Goal: Transaction & Acquisition: Book appointment/travel/reservation

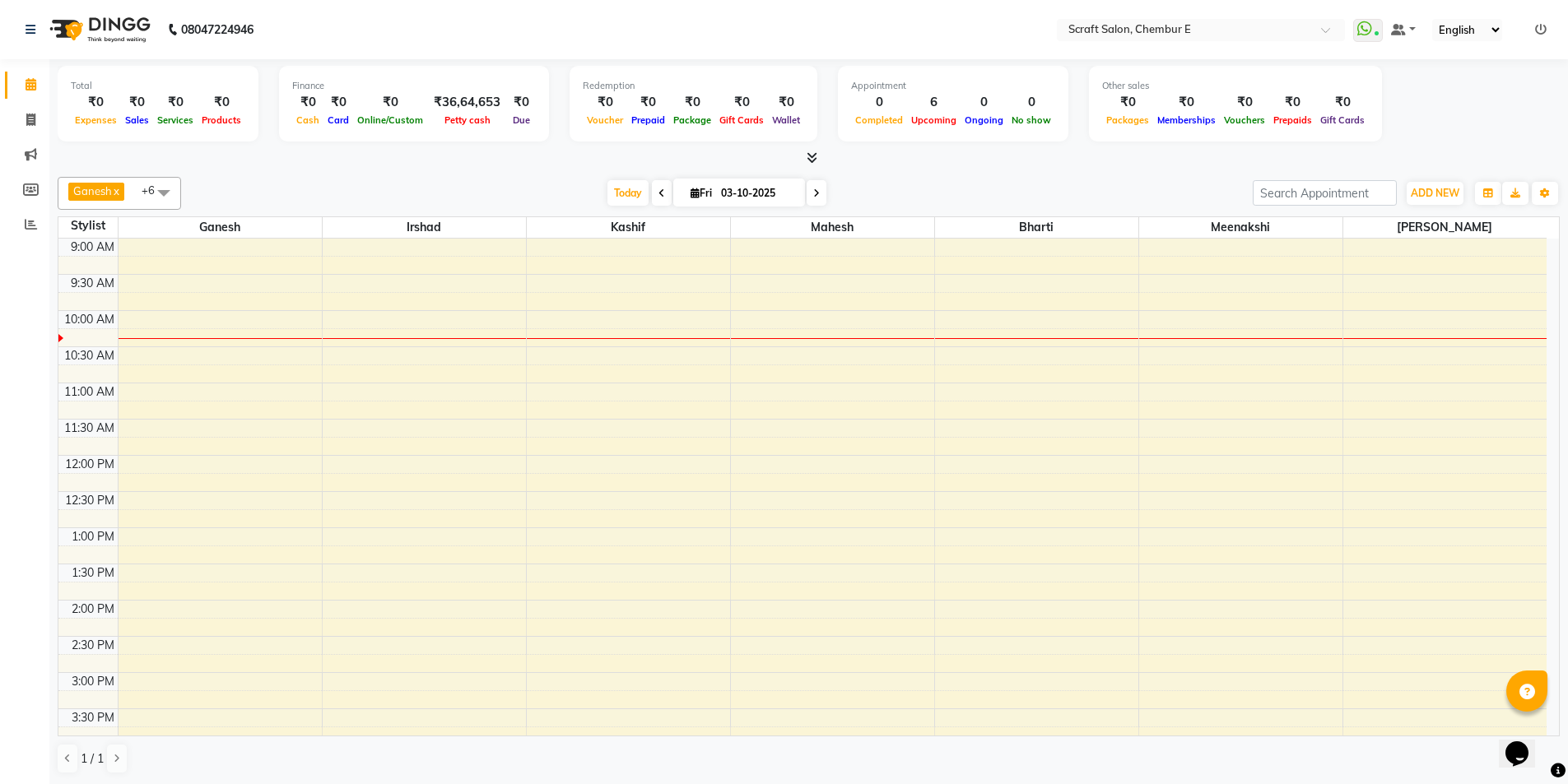
click at [813, 162] on icon at bounding box center [811, 157] width 10 height 12
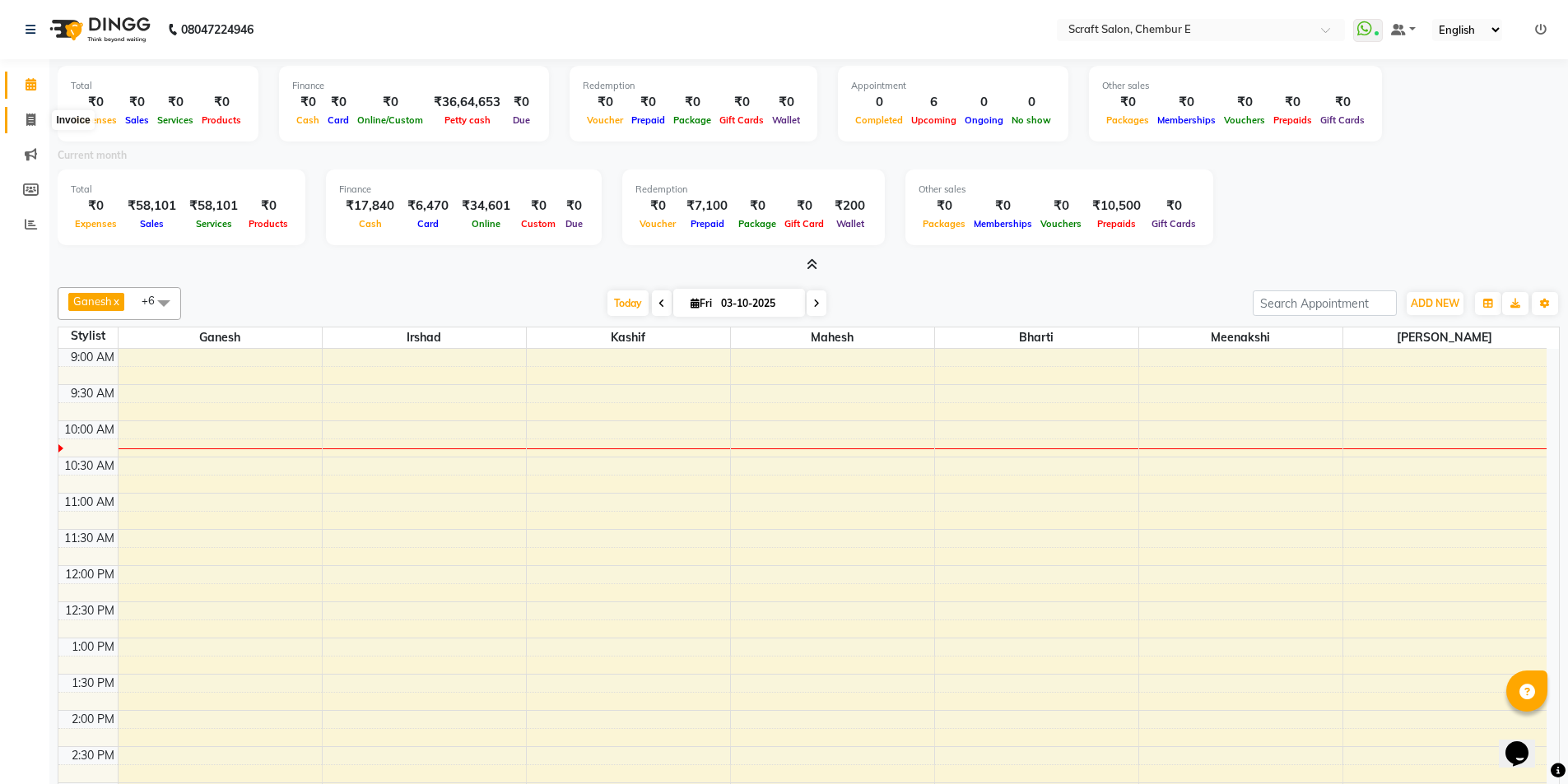
click at [26, 120] on icon at bounding box center [31, 120] width 9 height 12
select select "3922"
select select "service"
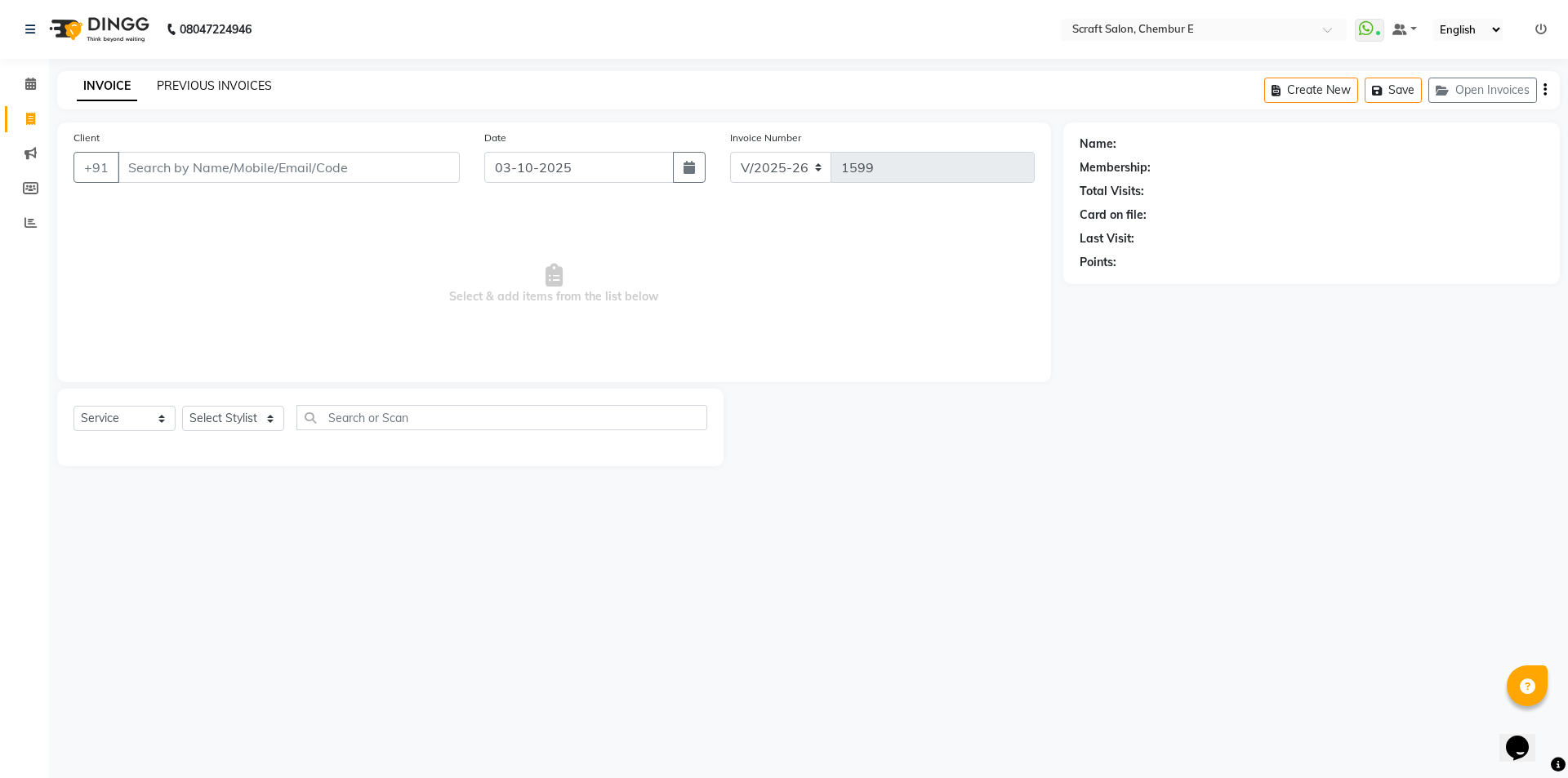
click at [245, 92] on link "PREVIOUS INVOICES" at bounding box center [214, 86] width 115 height 15
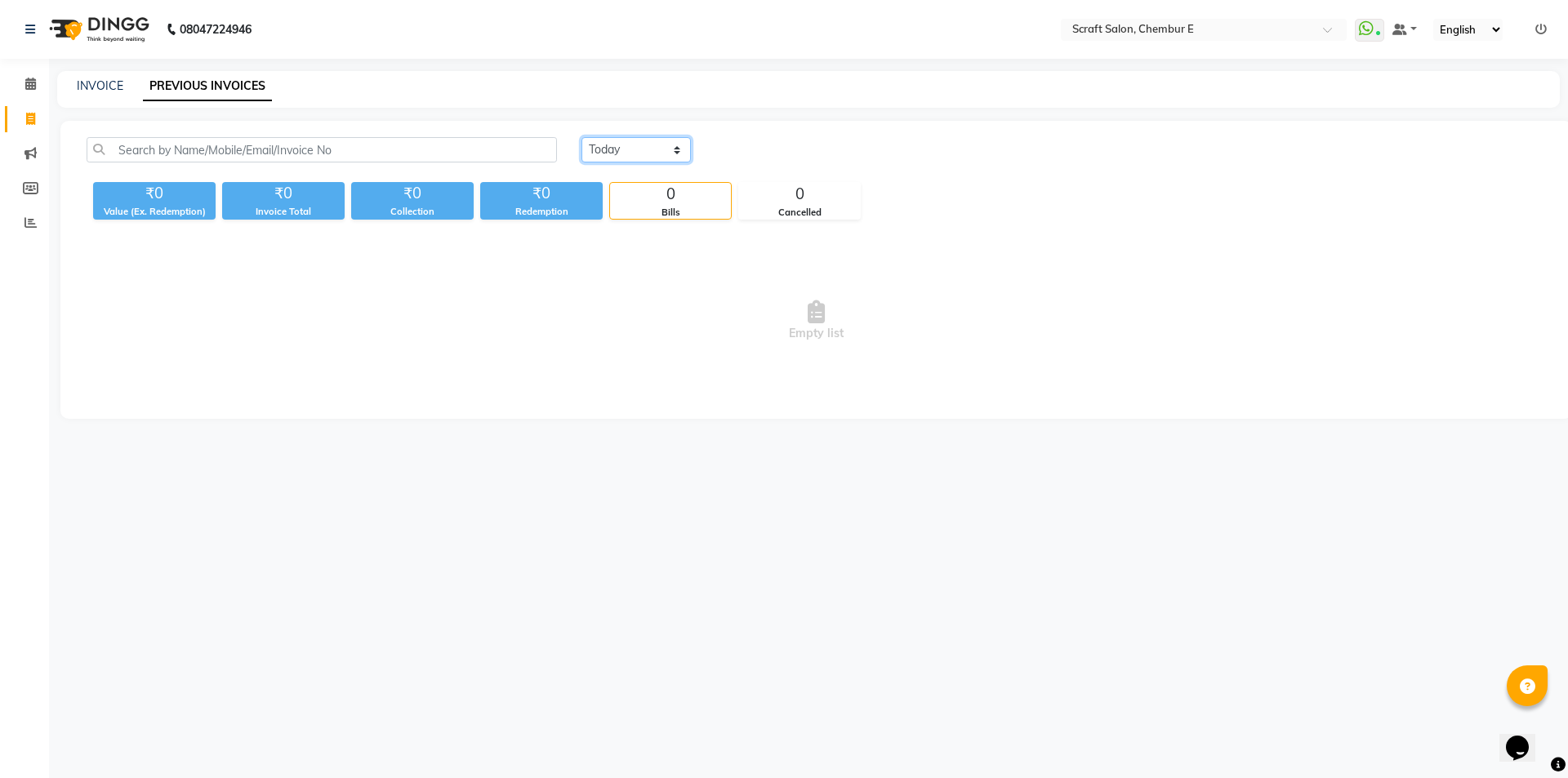
click at [675, 148] on select "[DATE] [DATE] Custom Range" at bounding box center [636, 149] width 109 height 25
select select "[DATE]"
click at [582, 137] on select "[DATE] [DATE] Custom Range" at bounding box center [636, 149] width 109 height 25
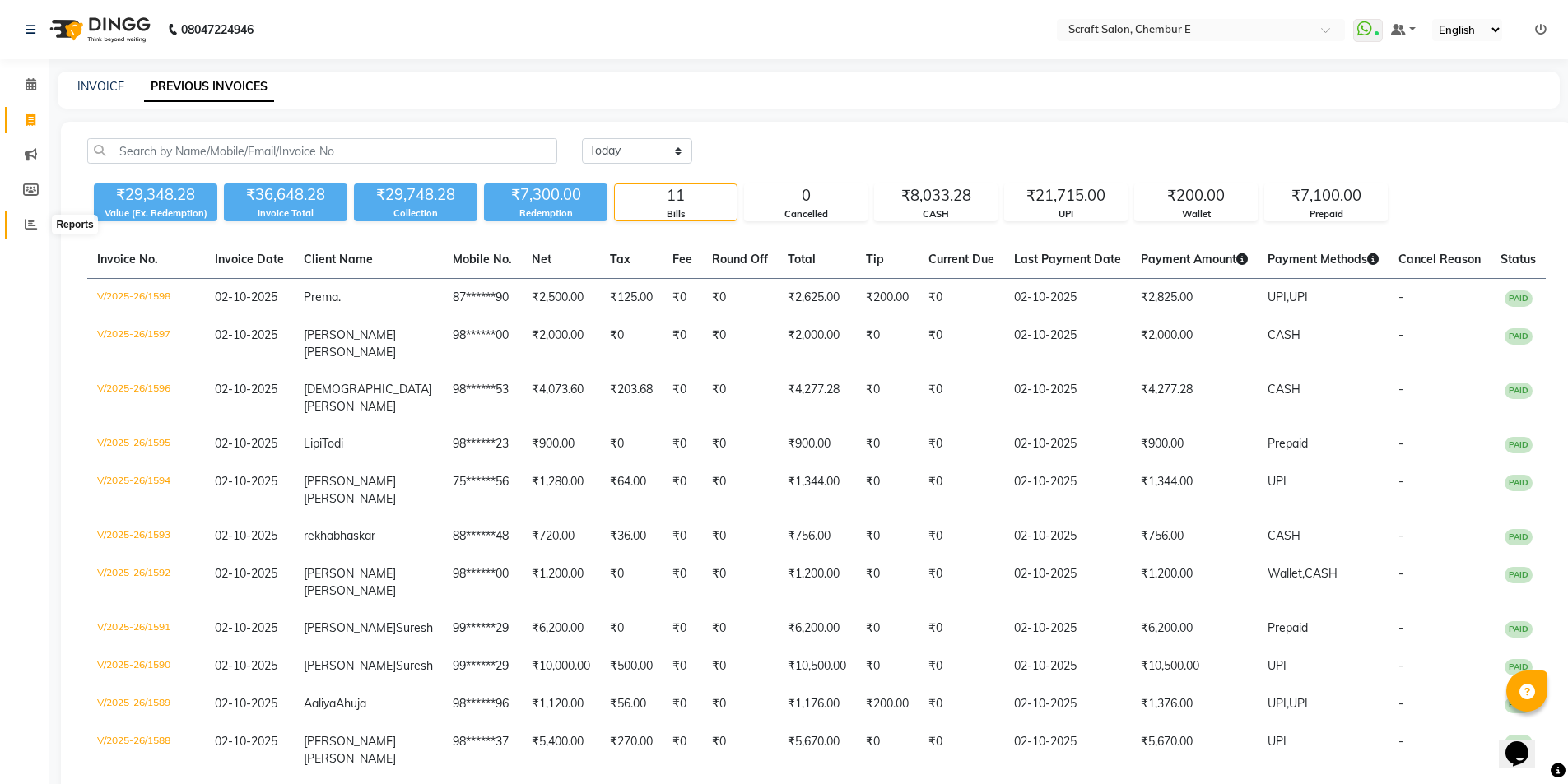
click at [28, 230] on icon at bounding box center [30, 224] width 12 height 12
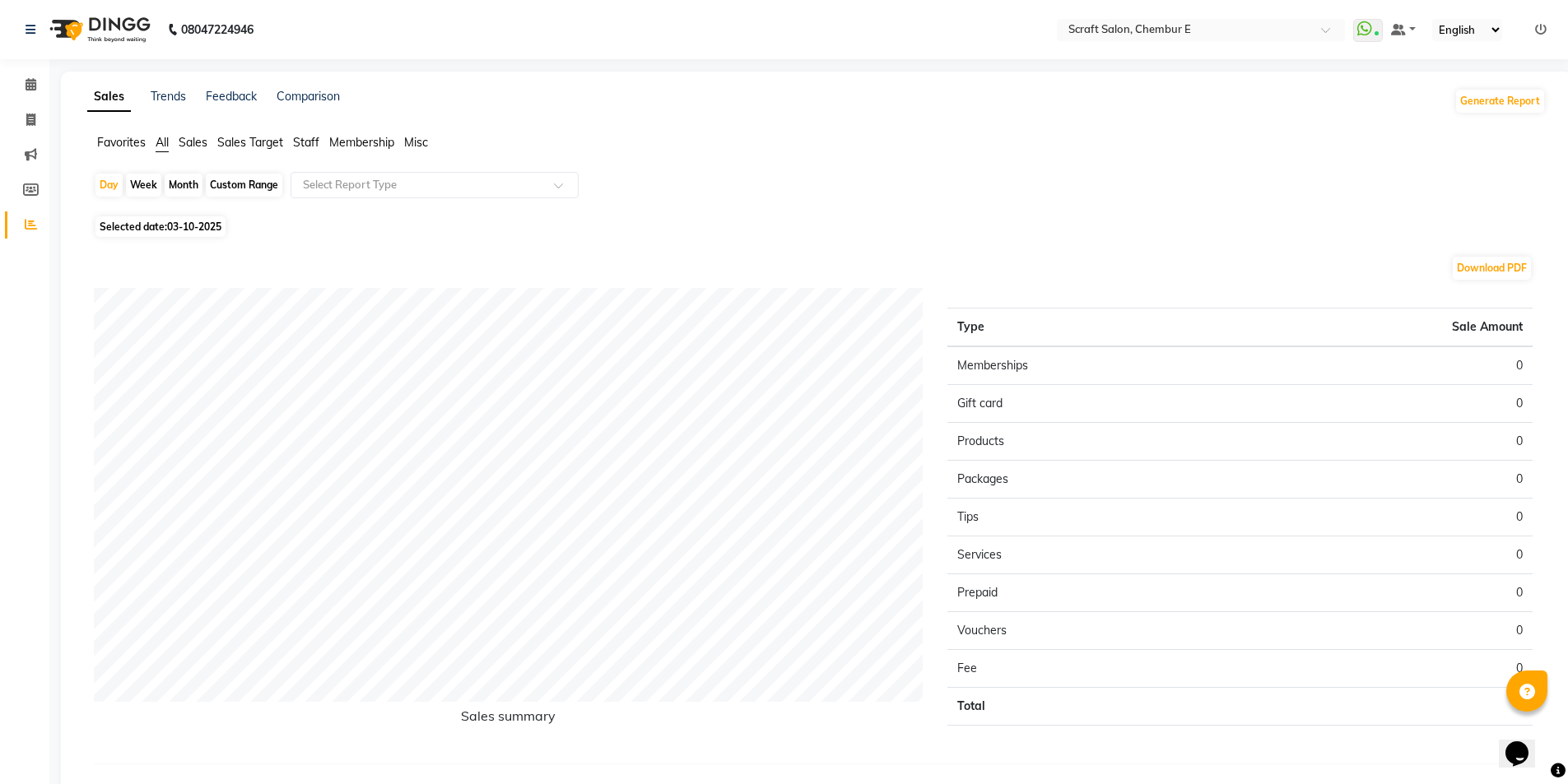
click at [300, 137] on span "Staff" at bounding box center [306, 142] width 26 height 15
click at [242, 180] on div "Custom Range" at bounding box center [244, 185] width 76 height 23
select select "10"
select select "2025"
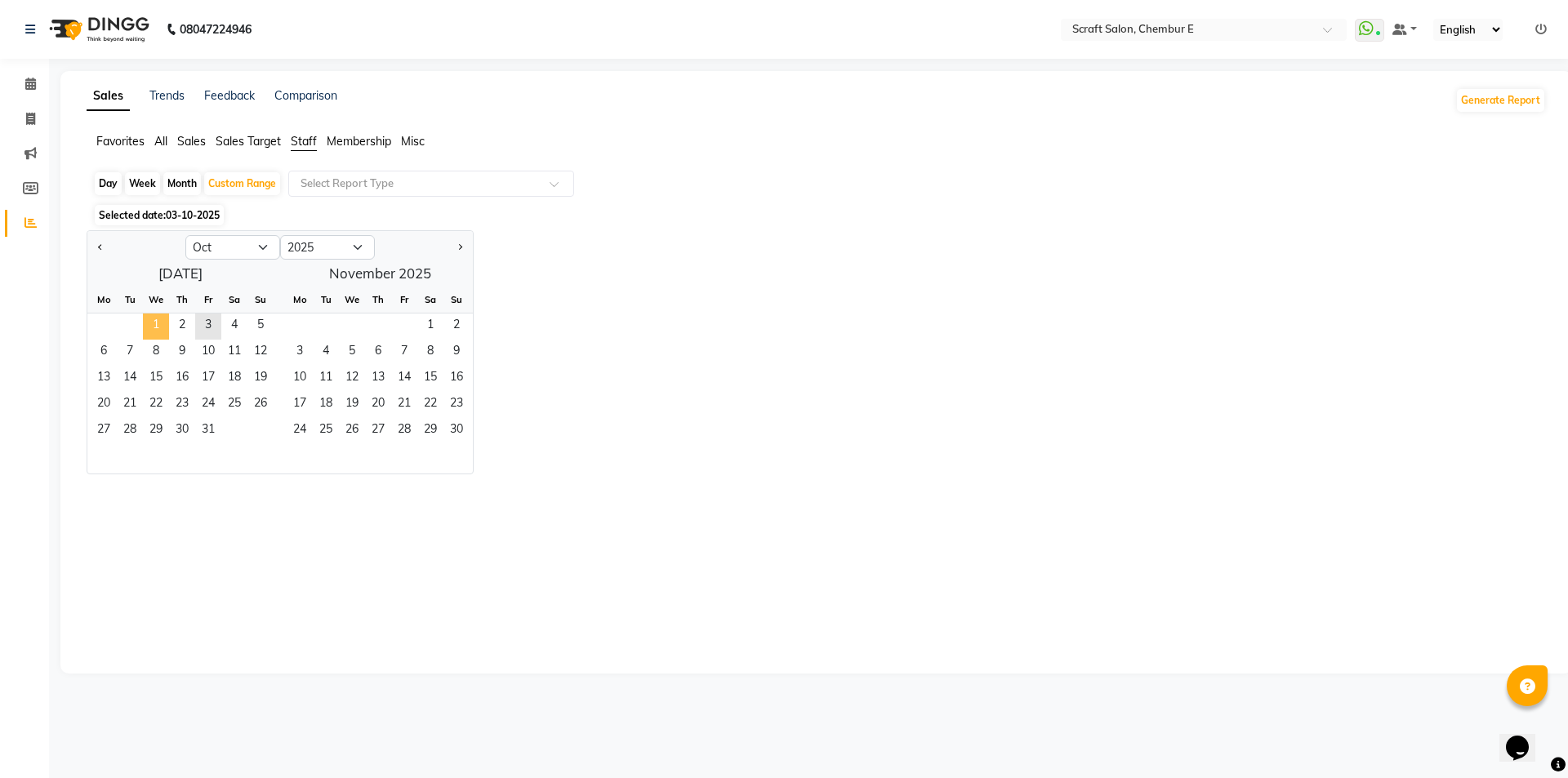
click at [154, 329] on span "1" at bounding box center [156, 327] width 26 height 26
click at [177, 320] on span "2" at bounding box center [182, 327] width 26 height 26
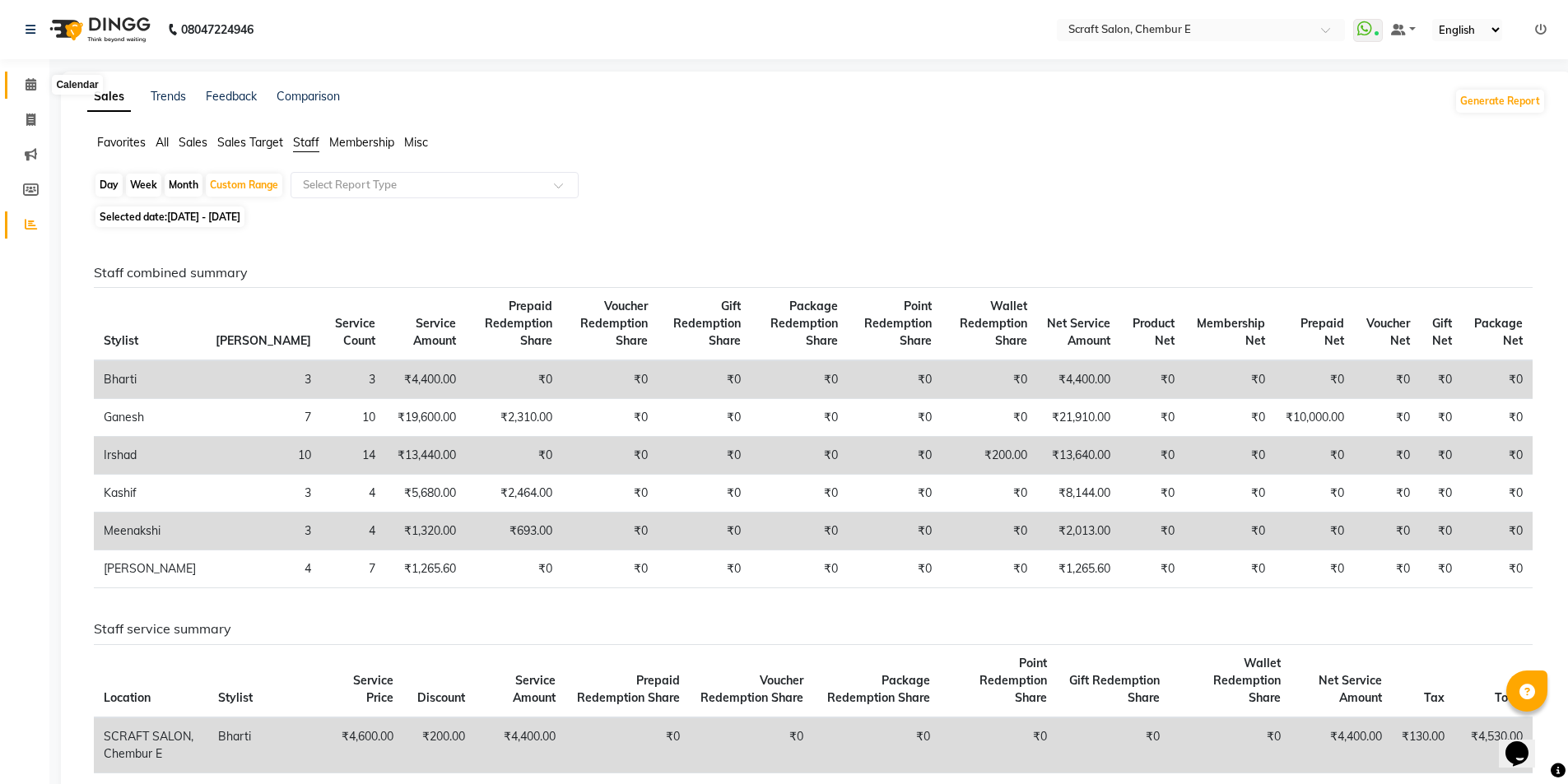
click at [29, 88] on icon at bounding box center [30, 84] width 10 height 12
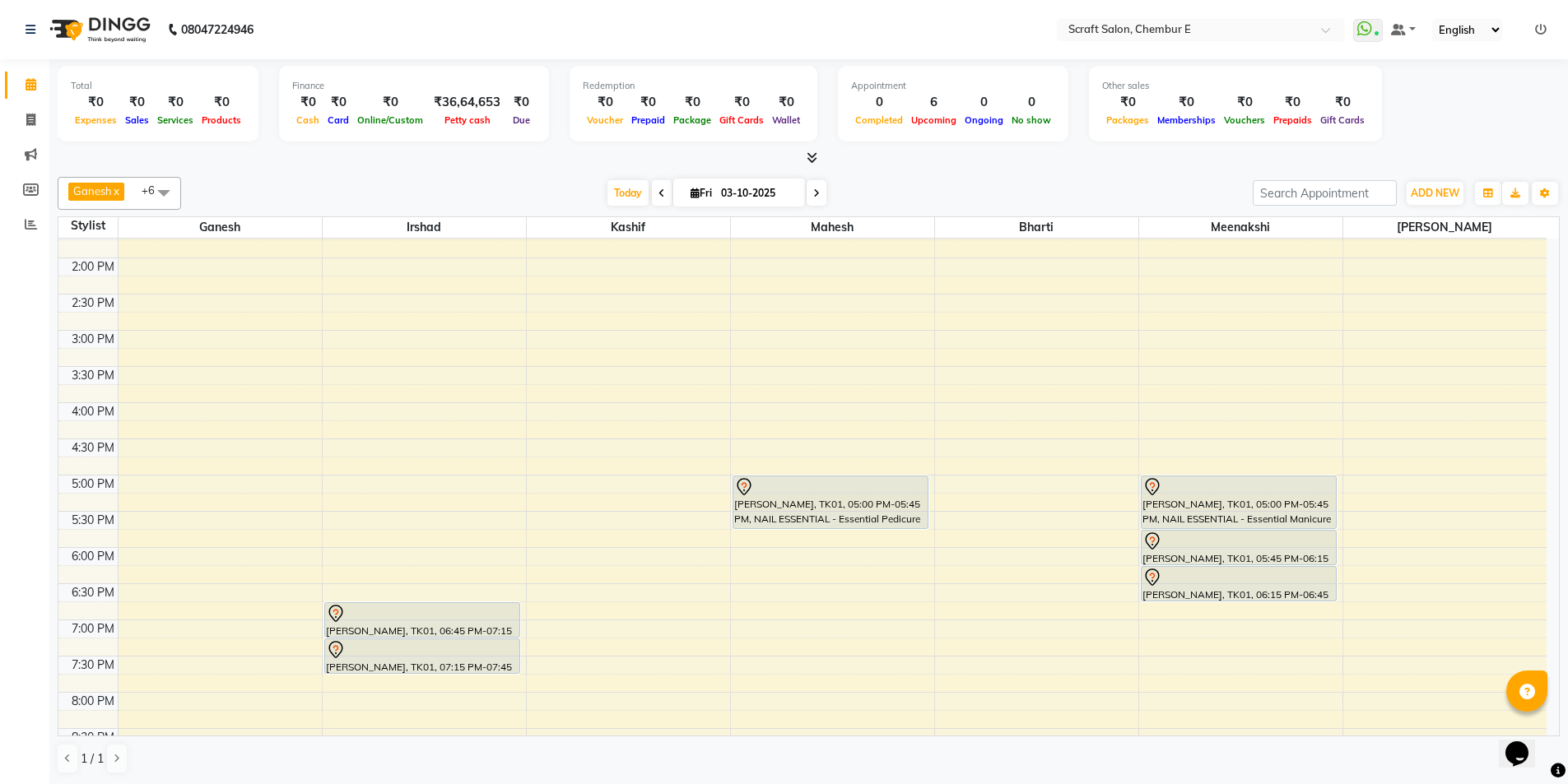
scroll to position [443, 0]
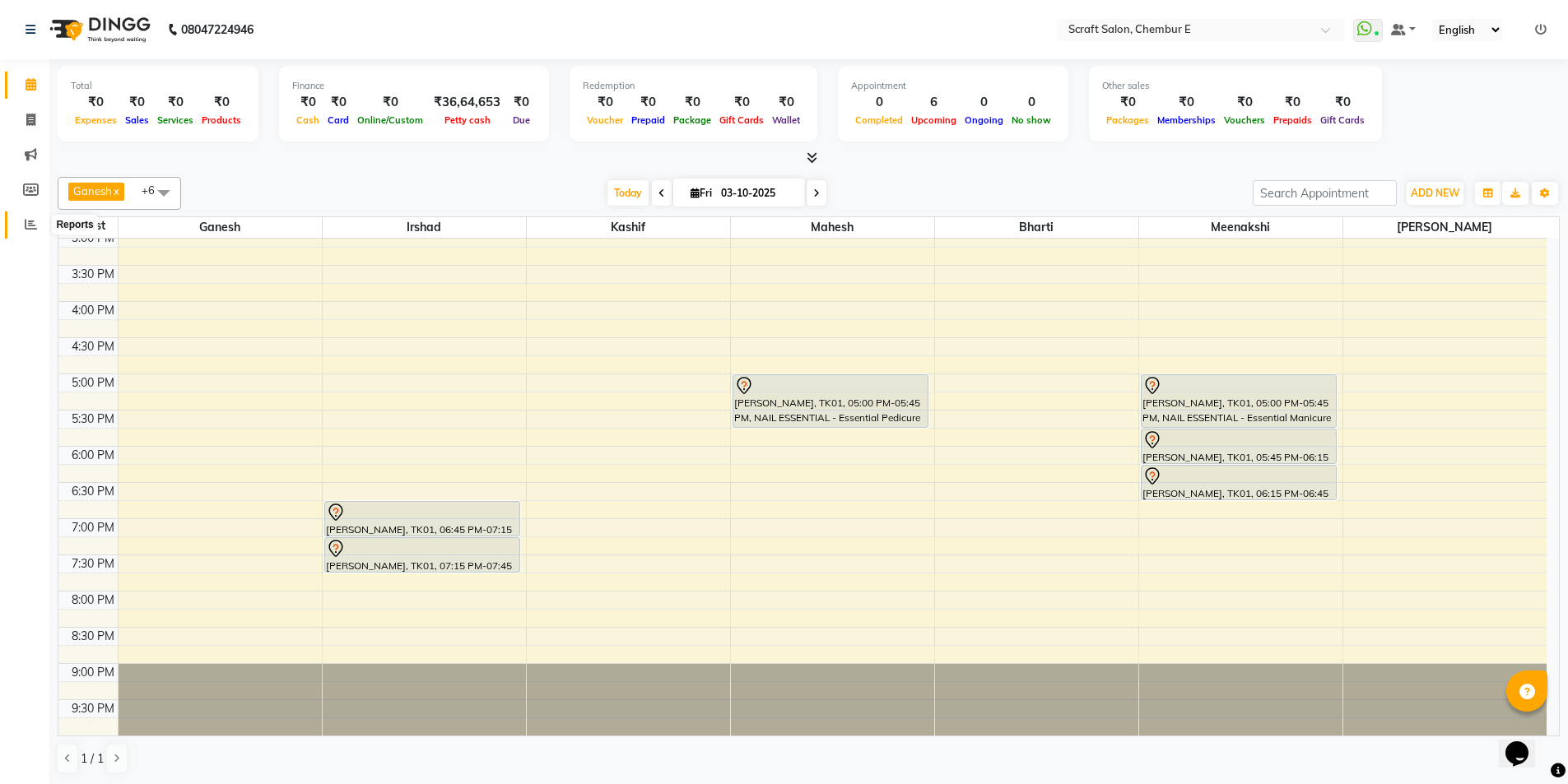
click at [29, 231] on span at bounding box center [30, 225] width 29 height 19
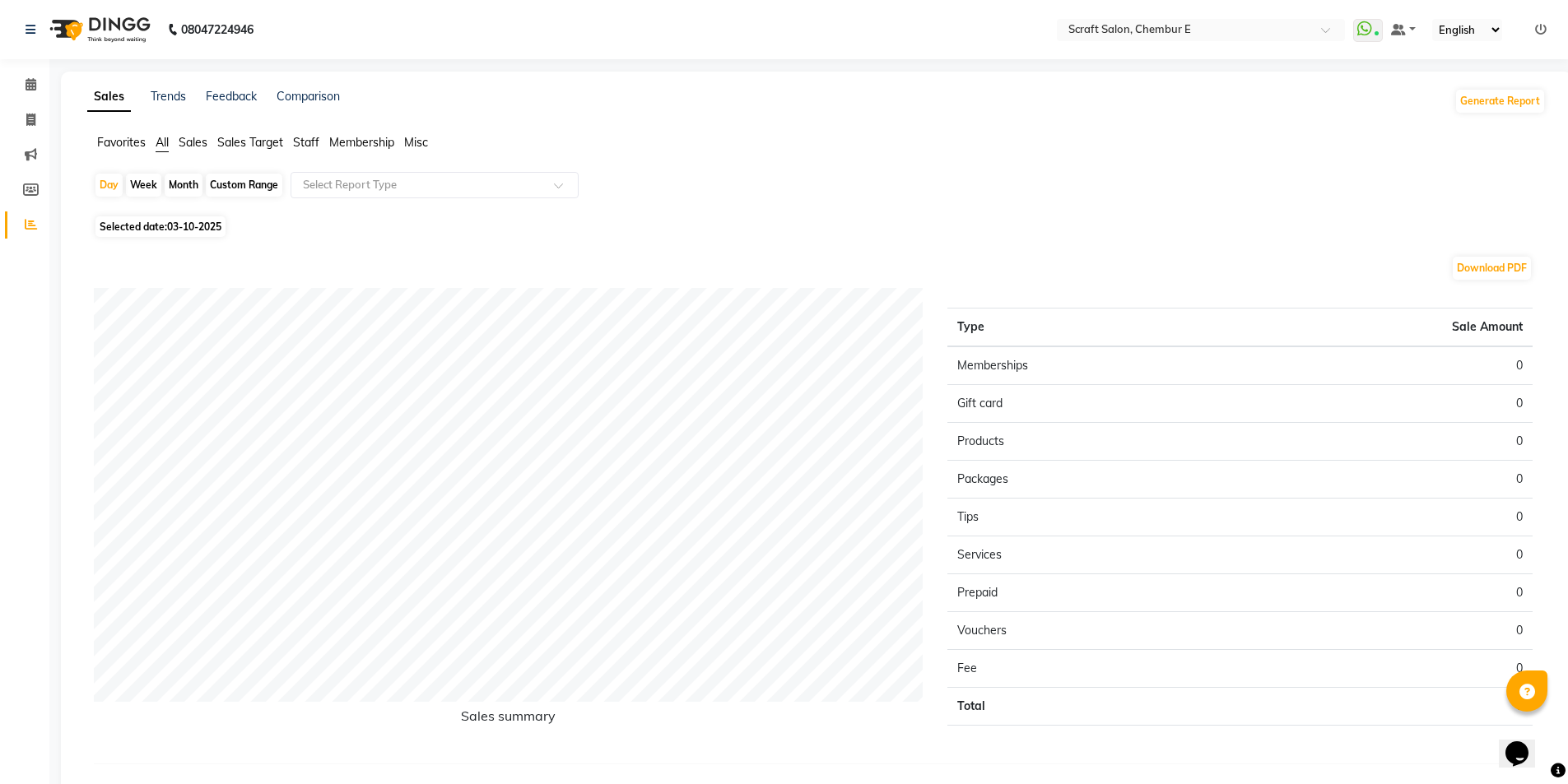
click at [301, 143] on span "Staff" at bounding box center [306, 142] width 26 height 15
click at [259, 186] on div "Custom Range" at bounding box center [244, 185] width 76 height 23
select select "10"
select select "2025"
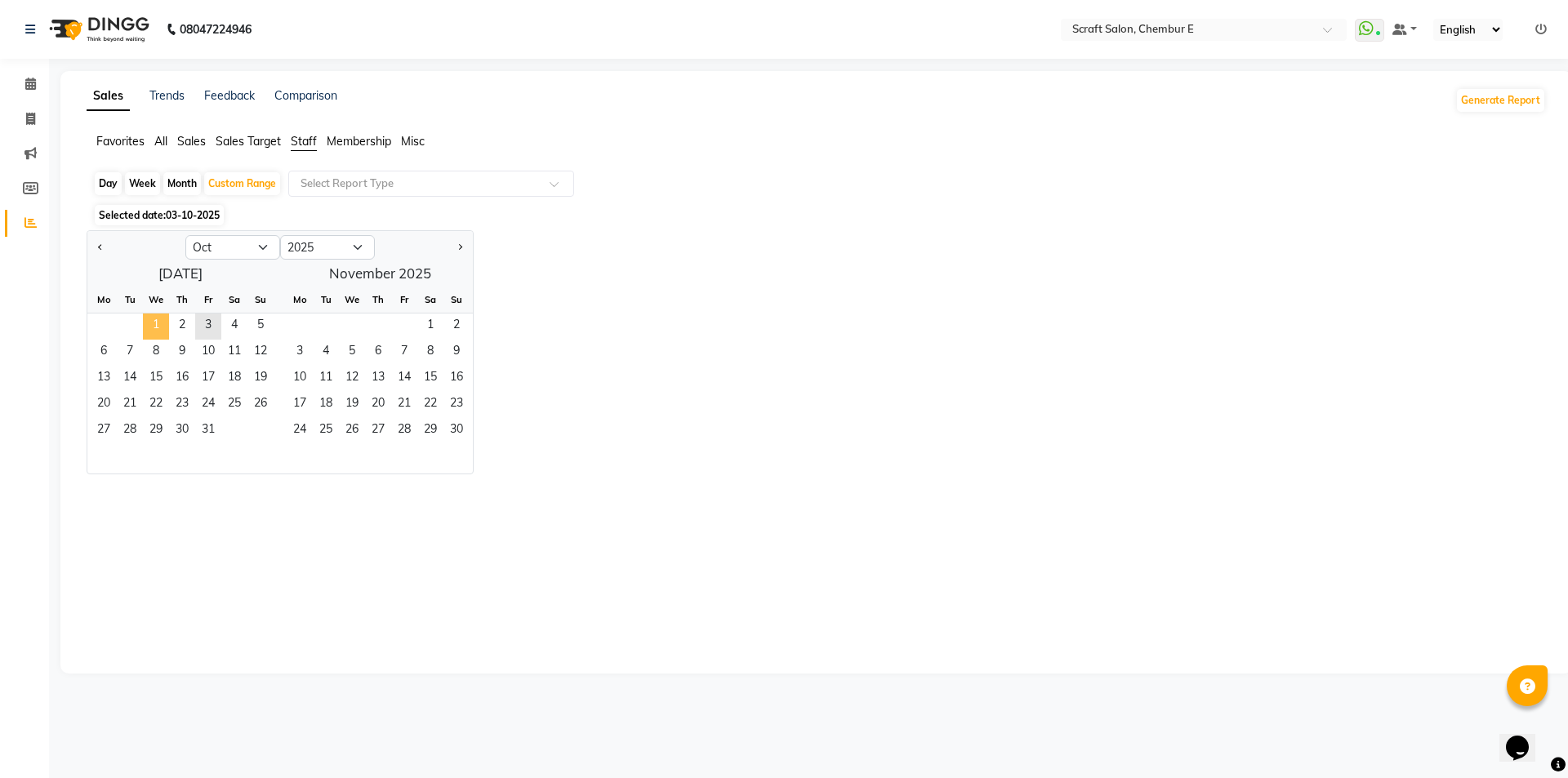
click at [150, 322] on span "1" at bounding box center [156, 327] width 26 height 26
click at [187, 319] on span "2" at bounding box center [182, 327] width 26 height 26
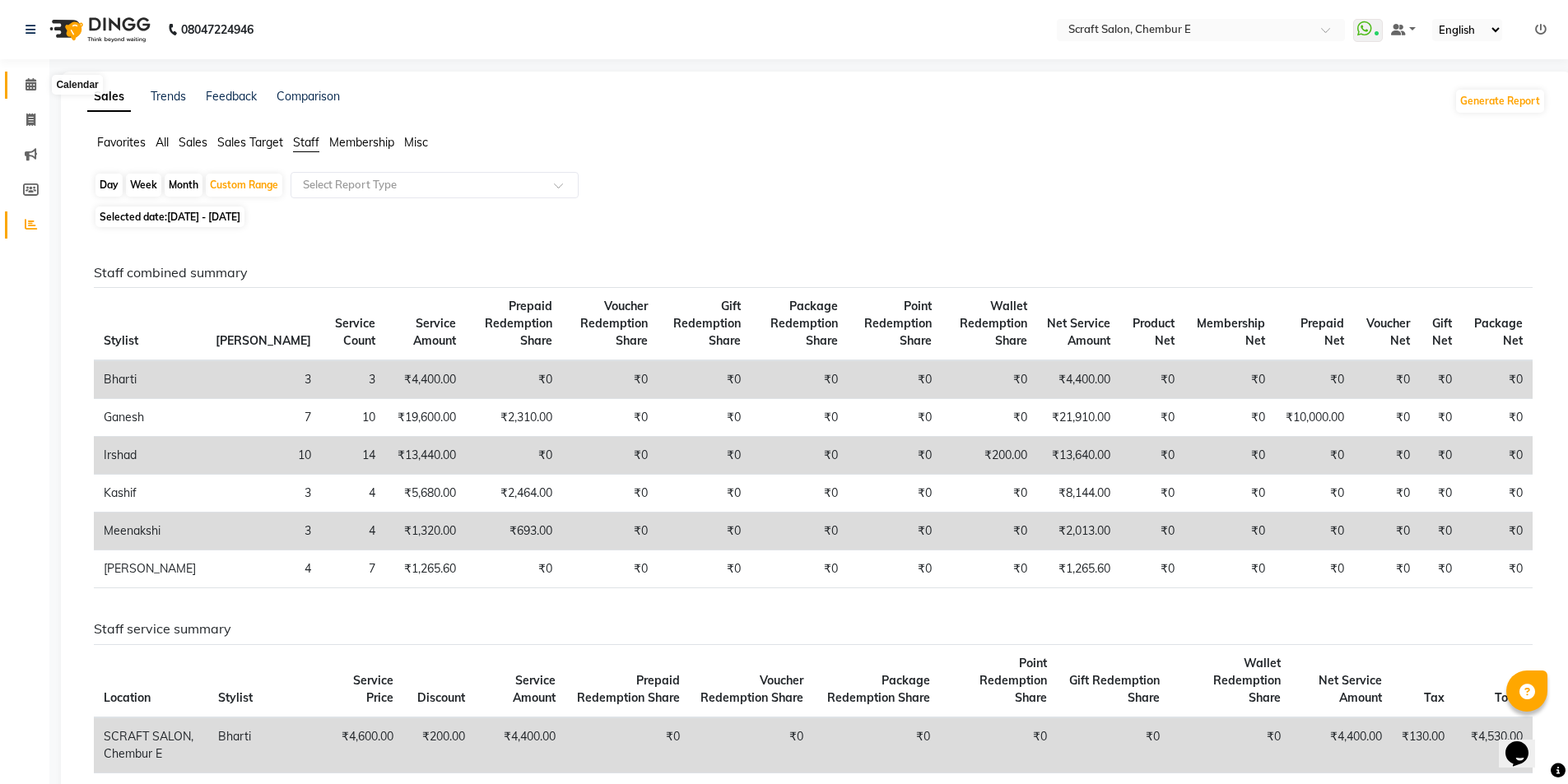
click at [35, 88] on icon at bounding box center [30, 84] width 10 height 12
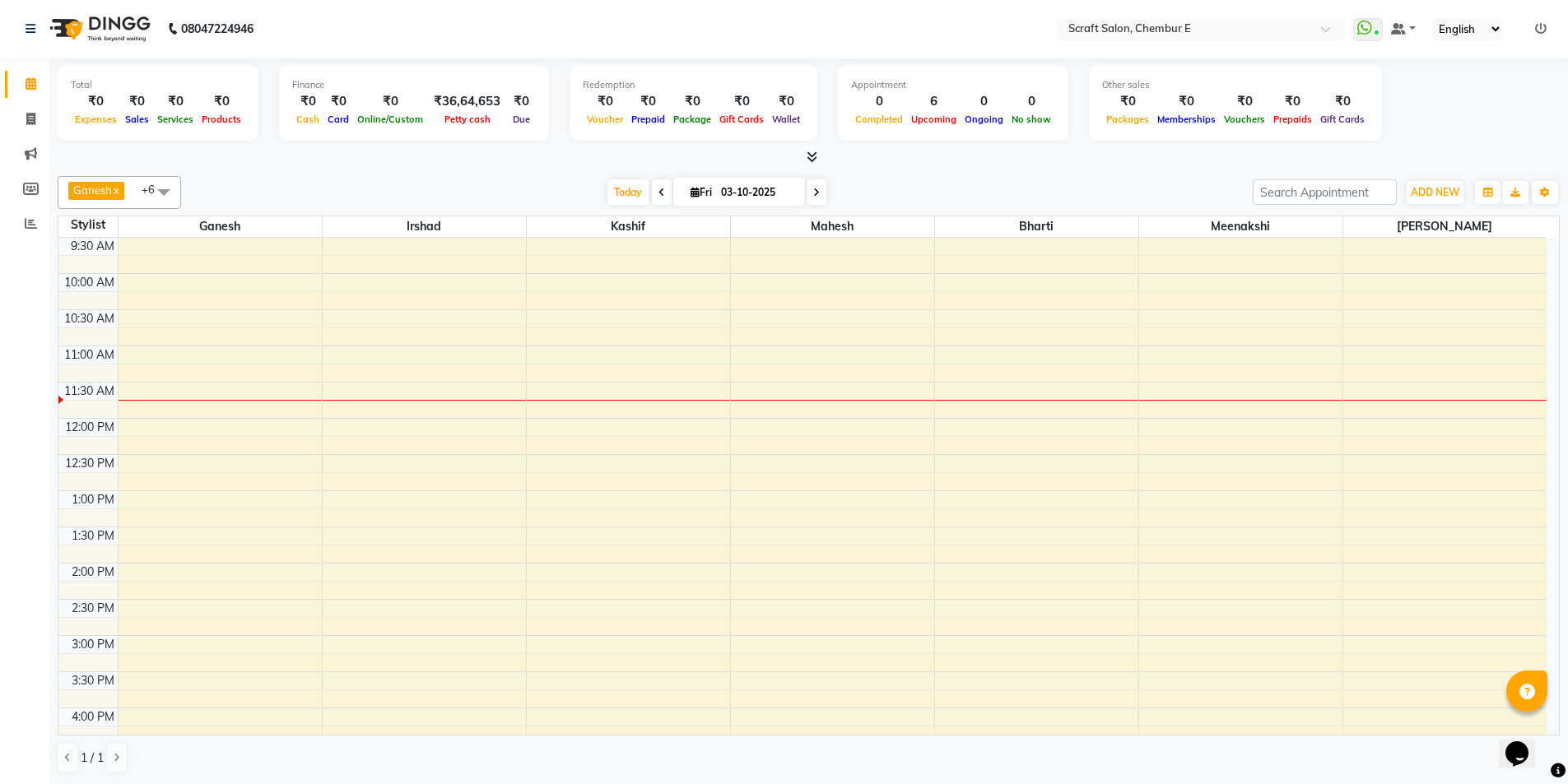
scroll to position [62, 0]
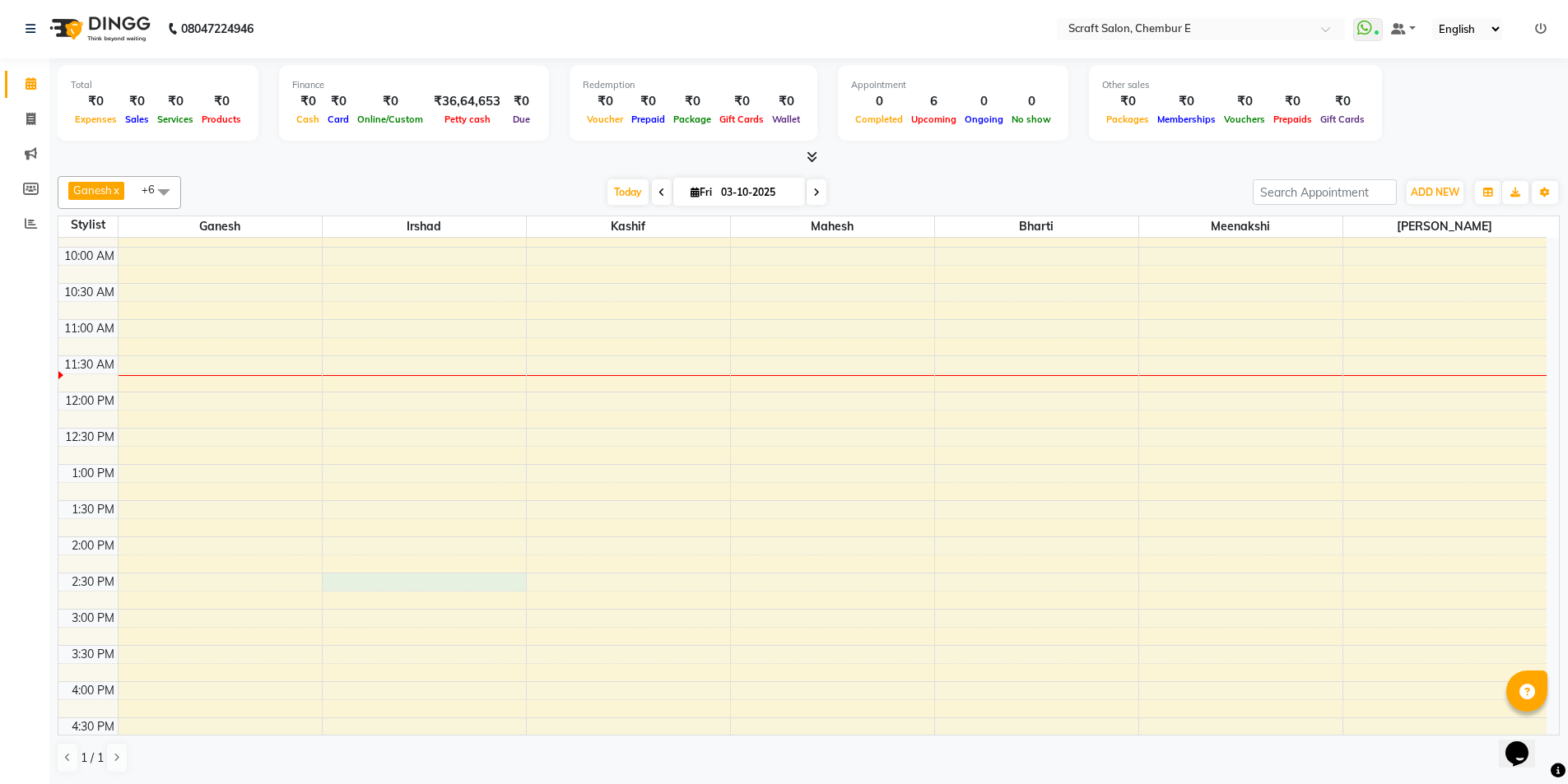
click at [346, 576] on div "9:00 AM 9:30 AM 10:00 AM 10:30 AM 11:00 AM 11:30 AM 12:00 PM 12:30 PM 1:00 PM 1…" at bounding box center [802, 646] width 1488 height 941
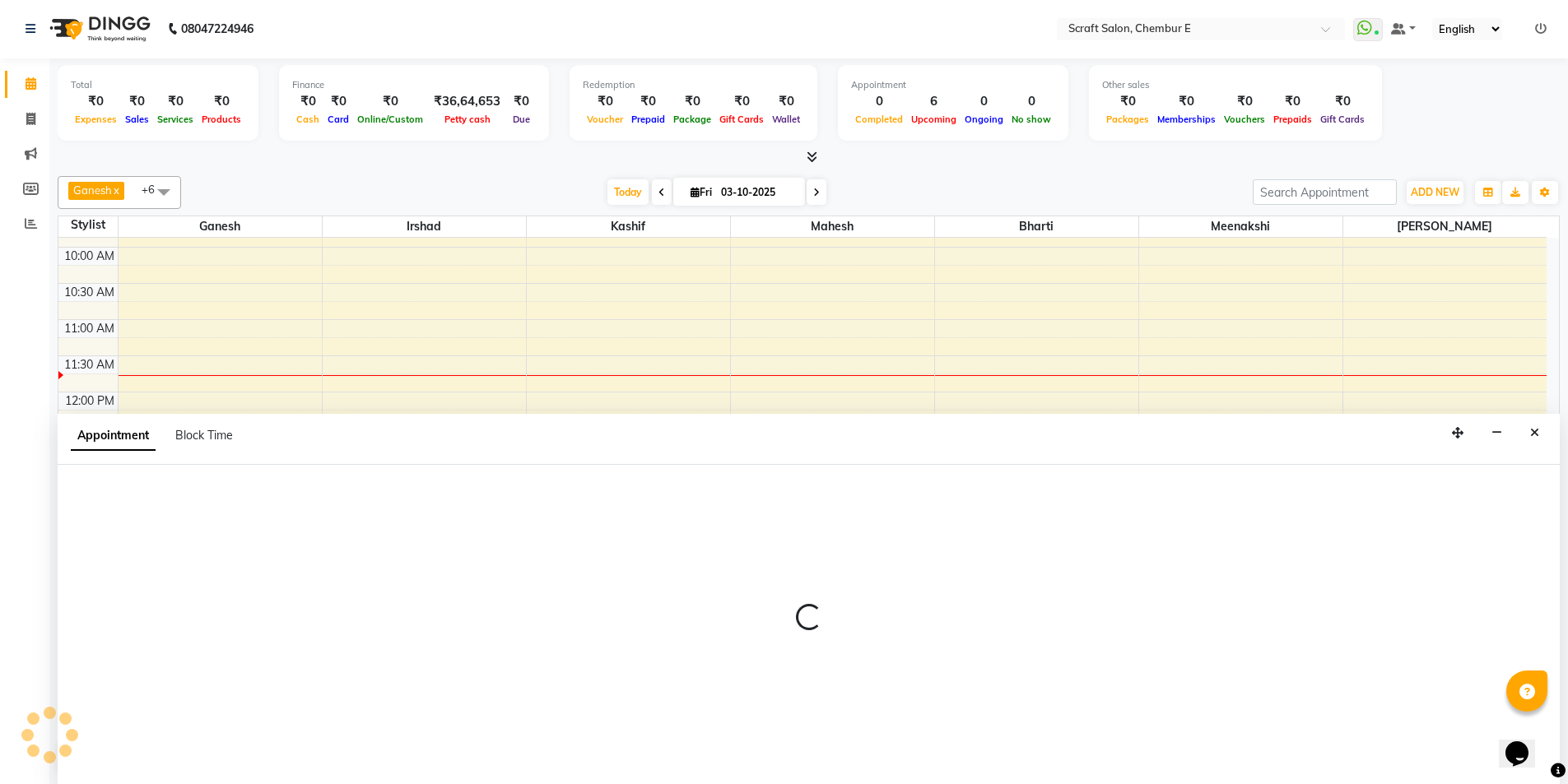
select select "33658"
select select "870"
select select "tentative"
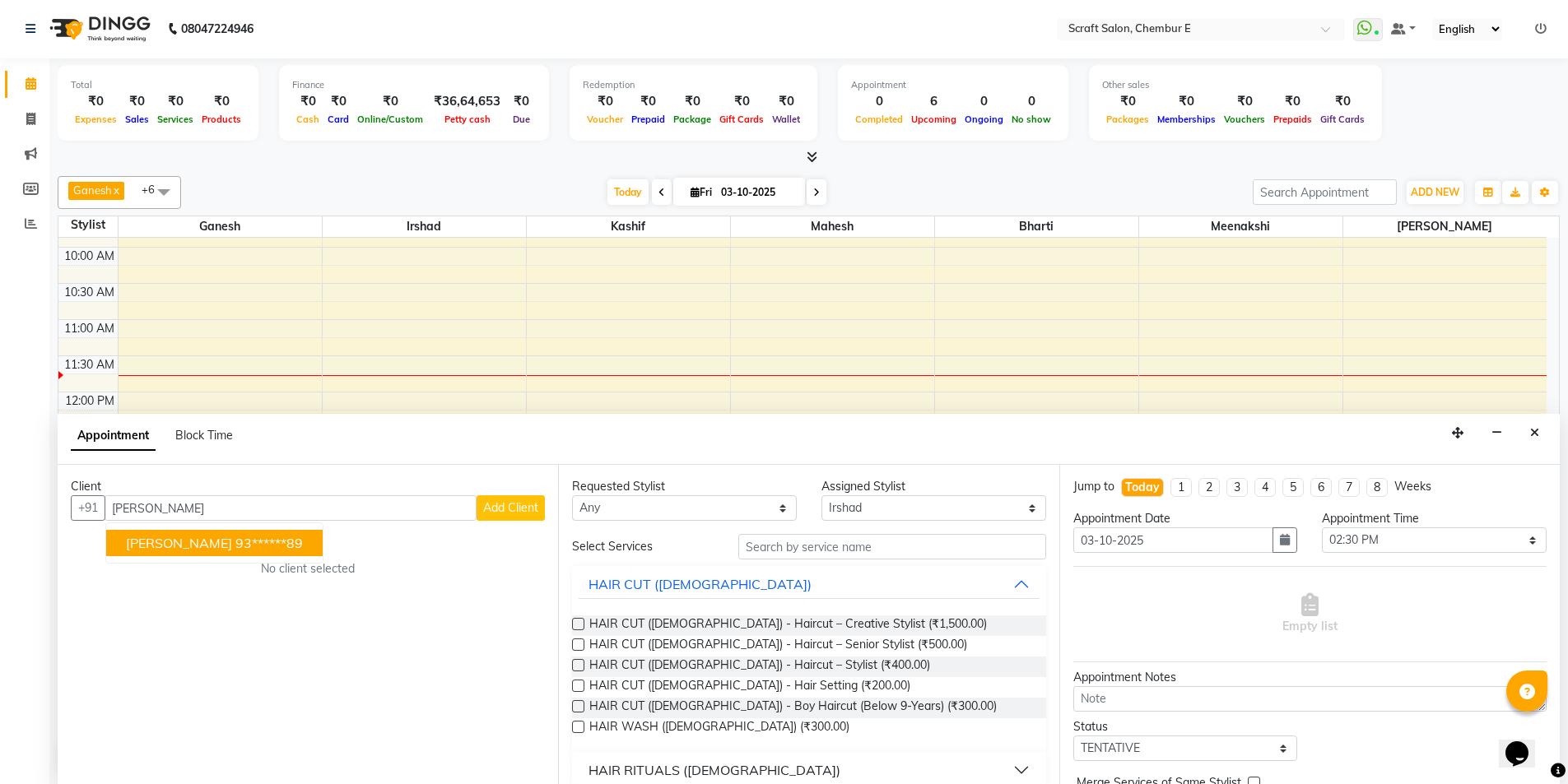
click at [227, 552] on button "[PERSON_NAME] 93******89" at bounding box center [215, 543] width 216 height 26
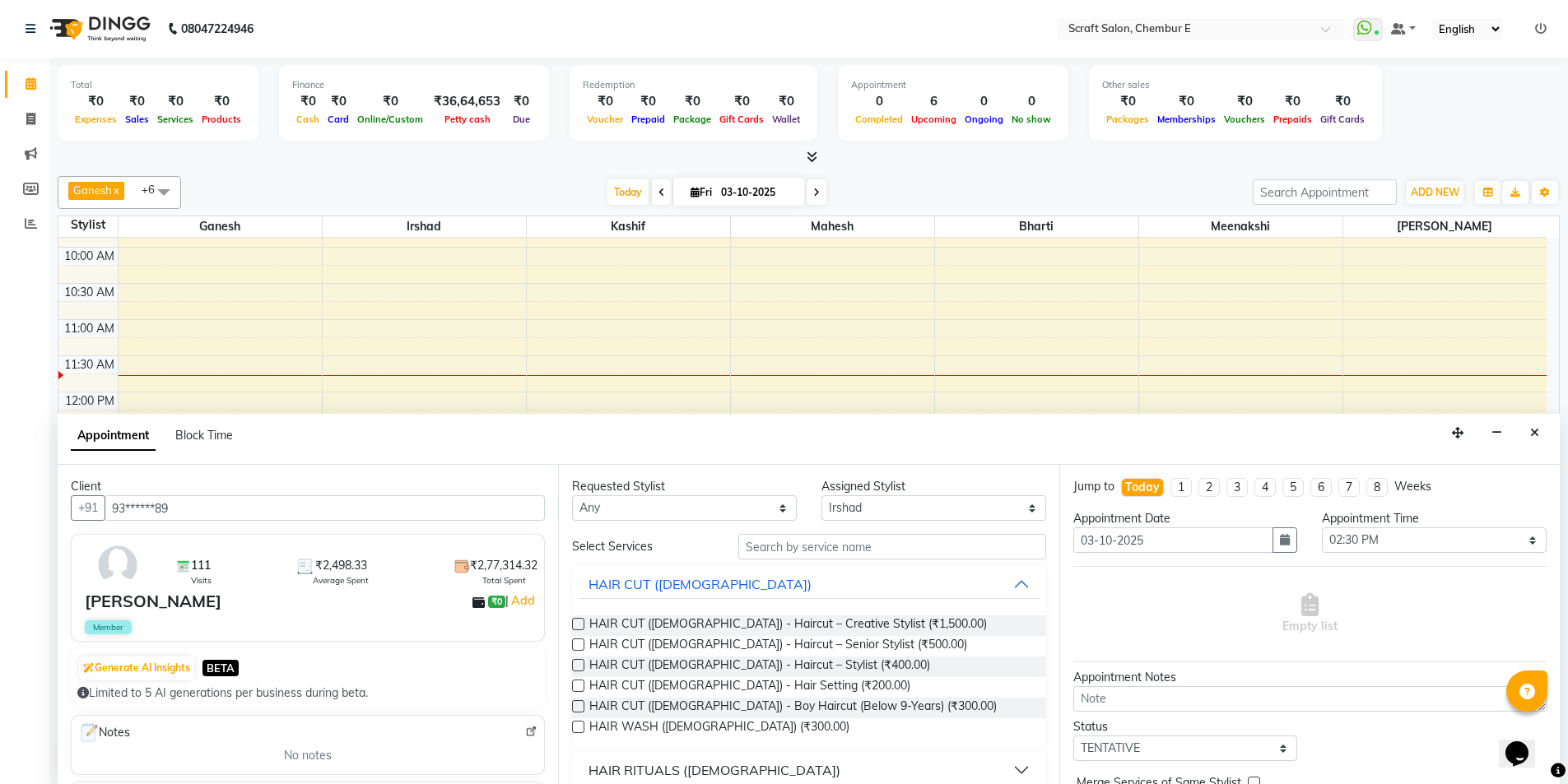
type input "93******89"
click at [776, 551] on input "text" at bounding box center [891, 547] width 308 height 25
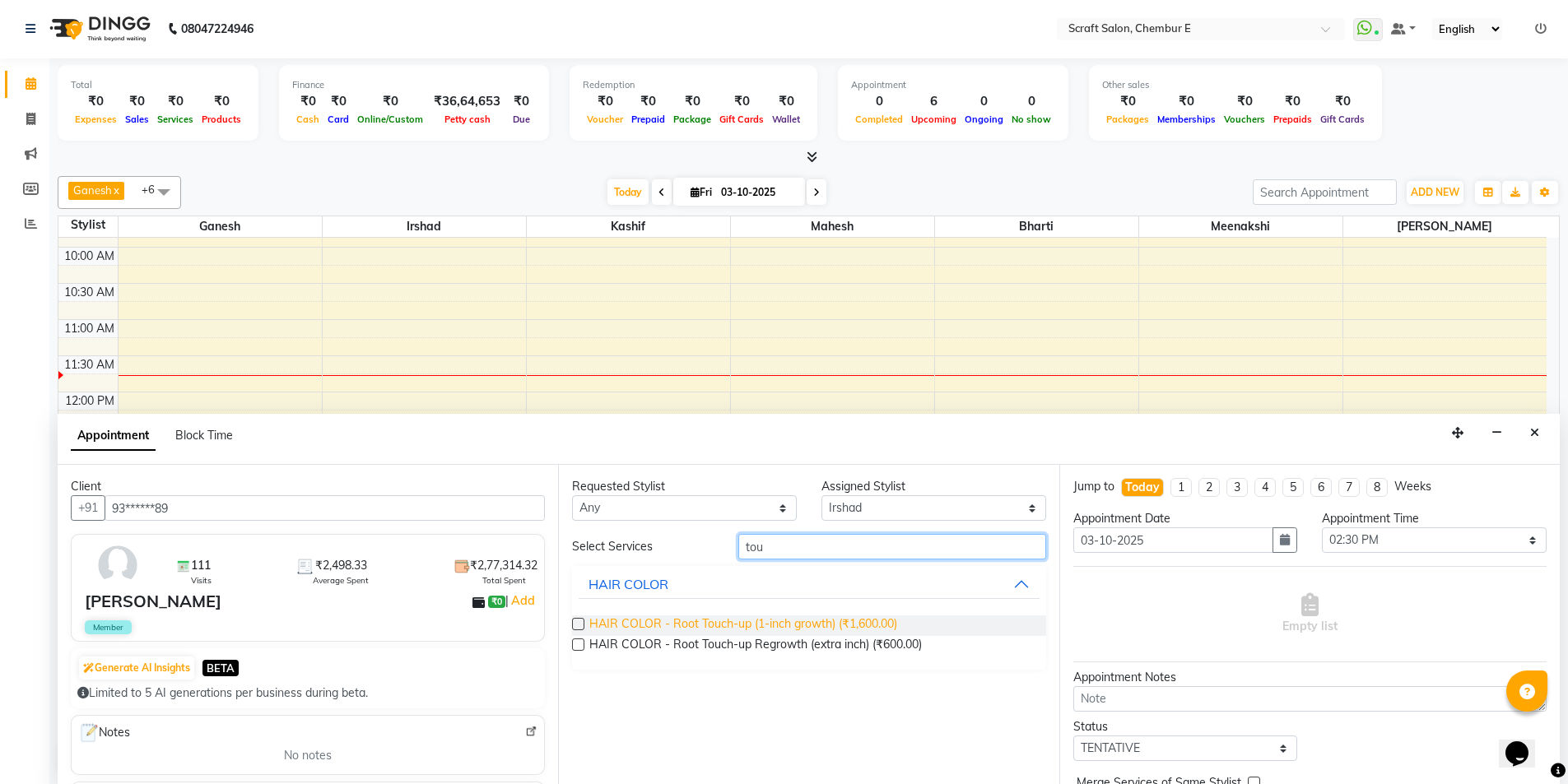
type input "tou"
click at [775, 630] on span "HAIR COLOR - Root Touch-up (1-inch growth) (₹1,600.00)" at bounding box center [743, 626] width 308 height 21
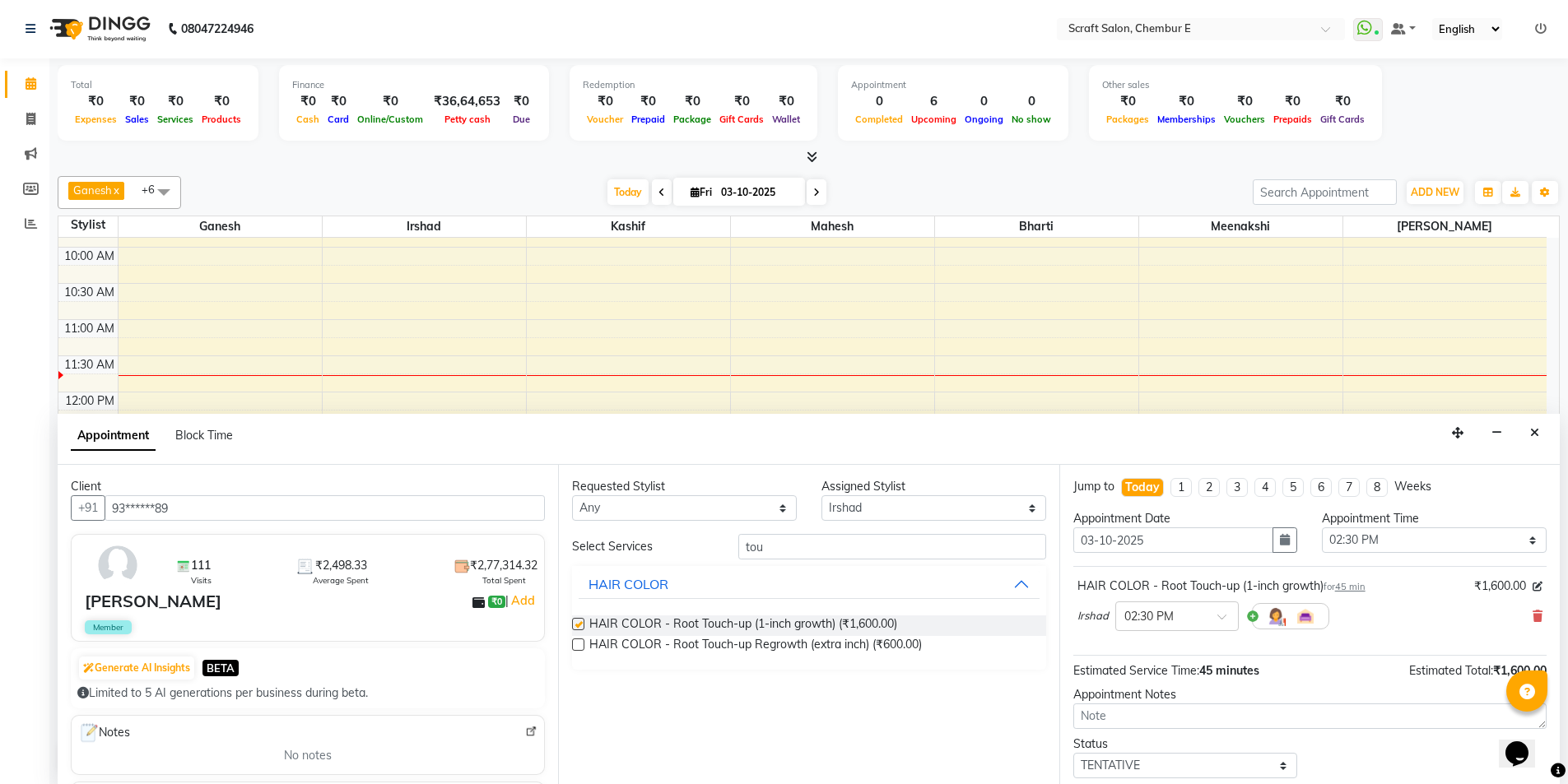
checkbox input "false"
drag, startPoint x: 779, startPoint y: 506, endPoint x: 772, endPoint y: 510, distance: 8.1
click at [779, 506] on select "Any Bharti Ganesh [PERSON_NAME] Mahesh Meenakshi [PERSON_NAME]" at bounding box center [684, 507] width 225 height 25
select select "33658"
click at [572, 495] on select "Any Bharti Ganesh [PERSON_NAME] Mahesh Meenakshi [PERSON_NAME]" at bounding box center [684, 507] width 225 height 25
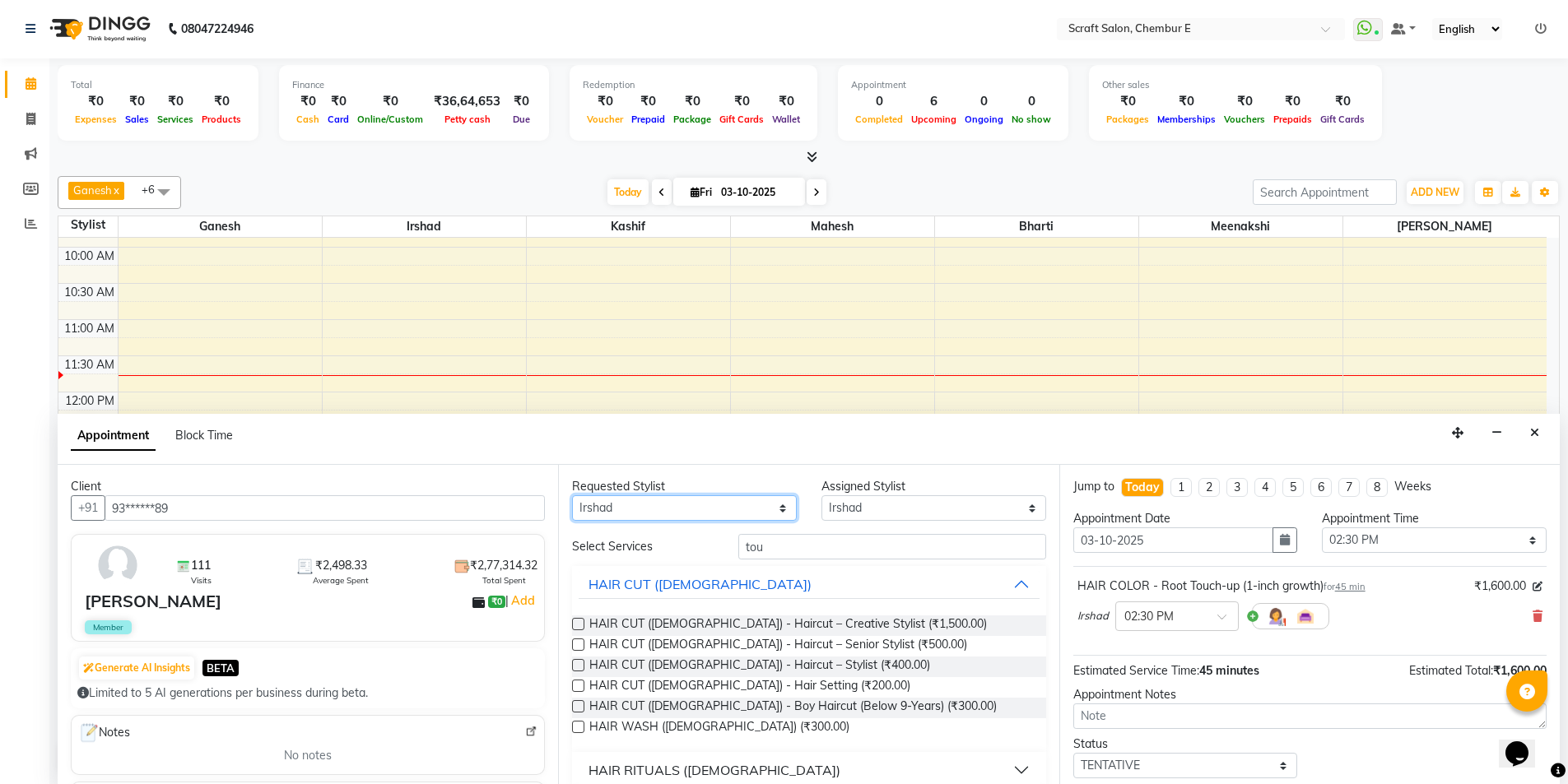
scroll to position [98, 0]
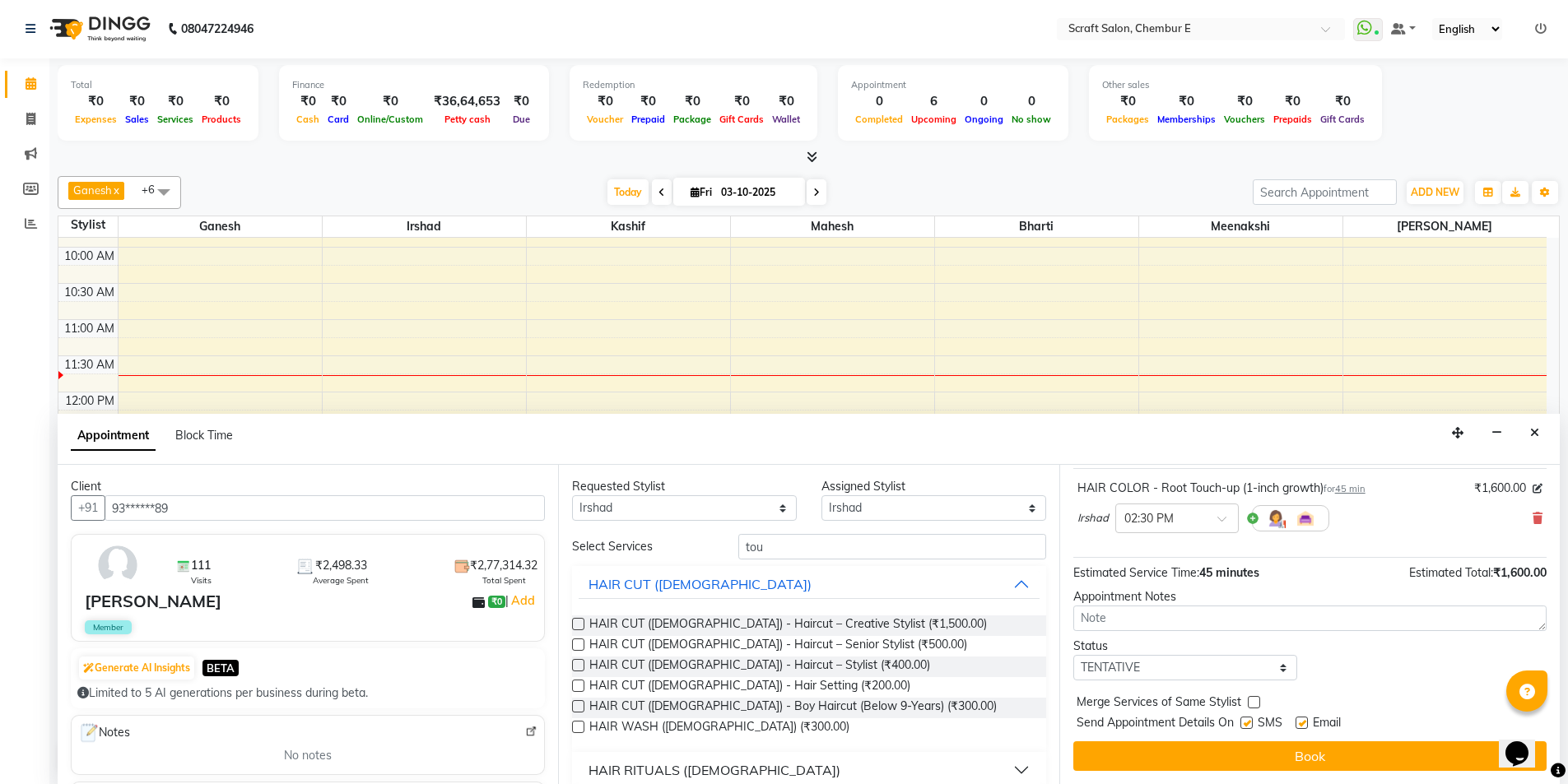
click at [1296, 729] on div at bounding box center [1301, 727] width 10 height 17
click at [1306, 722] on label at bounding box center [1302, 723] width 12 height 12
click at [1306, 722] on input "checkbox" at bounding box center [1301, 724] width 10 height 10
checkbox input "false"
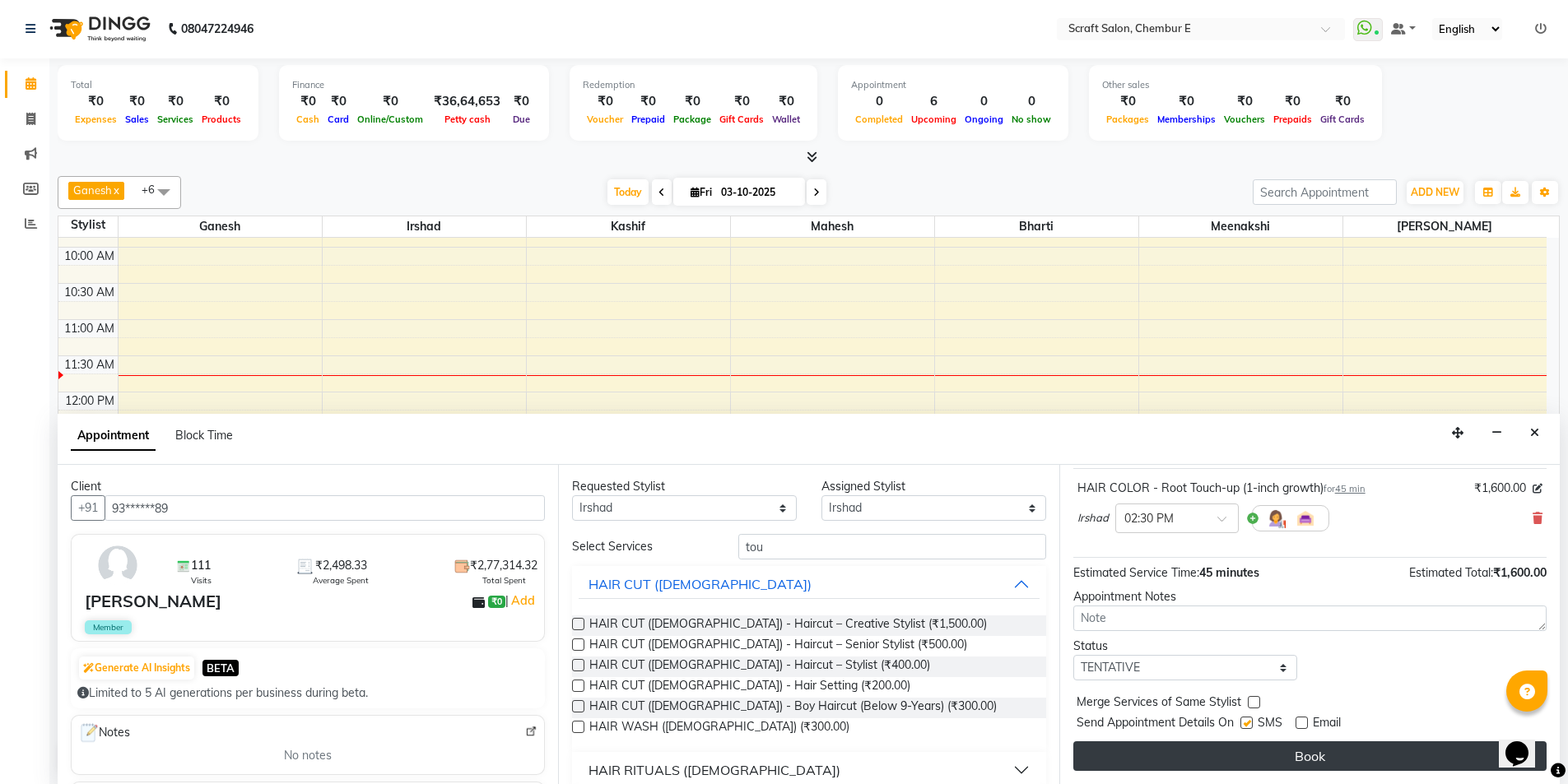
click at [1304, 750] on button "Book" at bounding box center [1309, 756] width 473 height 29
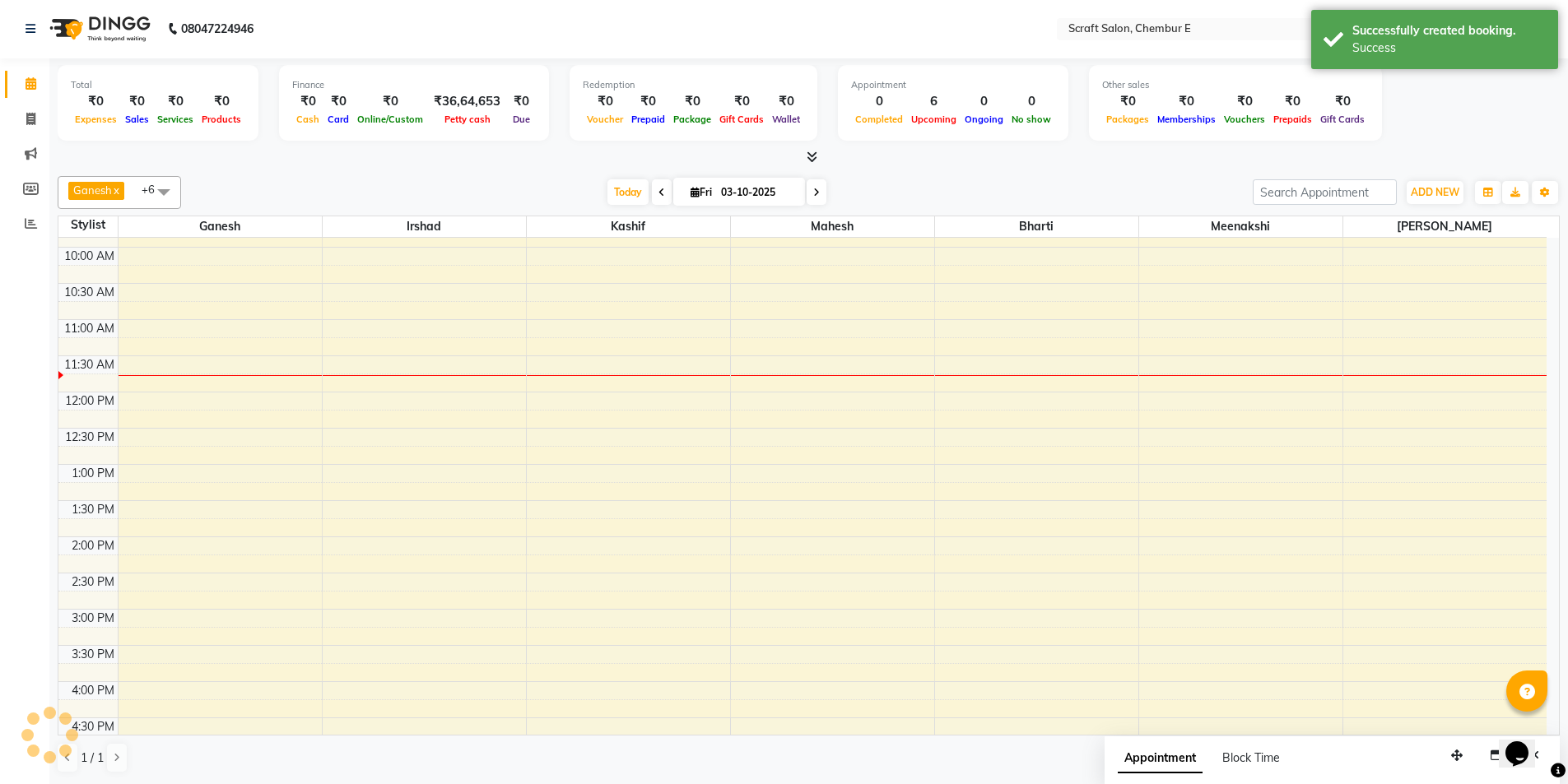
scroll to position [0, 0]
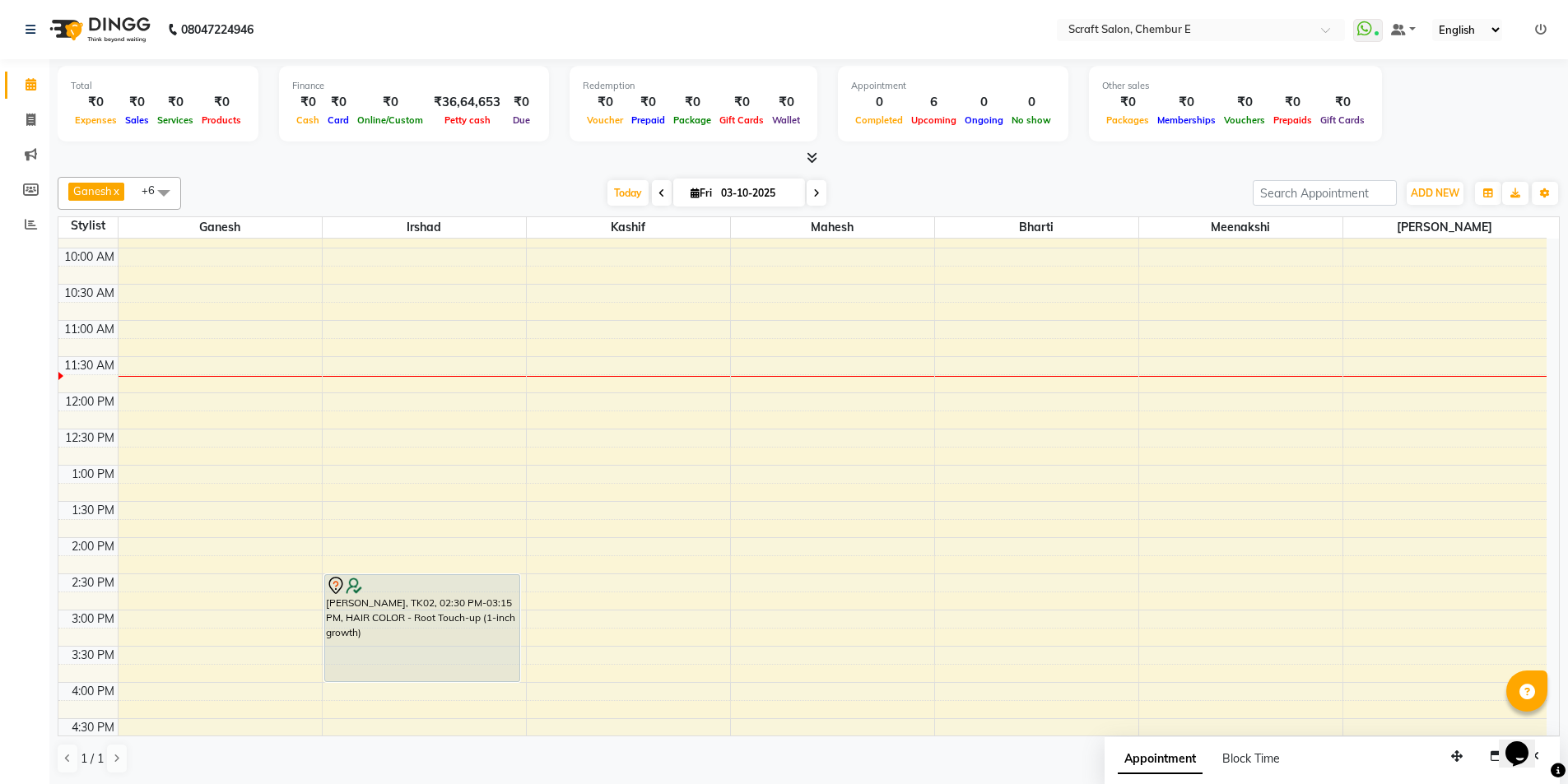
drag, startPoint x: 399, startPoint y: 630, endPoint x: 401, endPoint y: 686, distance: 56.0
click at [401, 686] on div "9:00 AM 9:30 AM 10:00 AM 10:30 AM 11:00 AM 11:30 AM 12:00 PM 12:30 PM 1:00 PM 1…" at bounding box center [802, 647] width 1488 height 941
